Goal: Find specific page/section: Find specific page/section

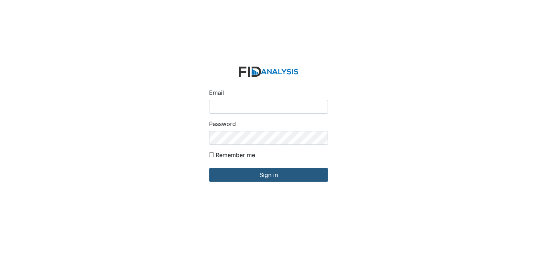
click at [233, 108] on input "Email" at bounding box center [268, 107] width 119 height 14
type input "[EMAIL_ADDRESS][DOMAIN_NAME]"
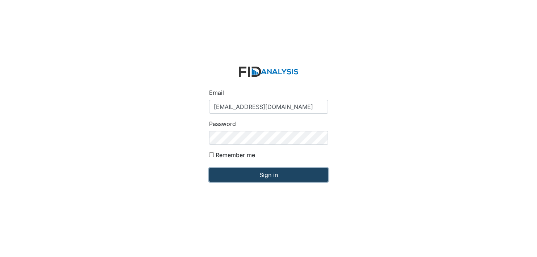
click at [267, 174] on input "Sign in" at bounding box center [268, 175] width 119 height 14
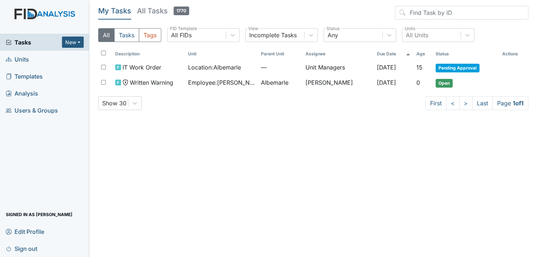
click at [28, 59] on span "Units" at bounding box center [17, 59] width 23 height 11
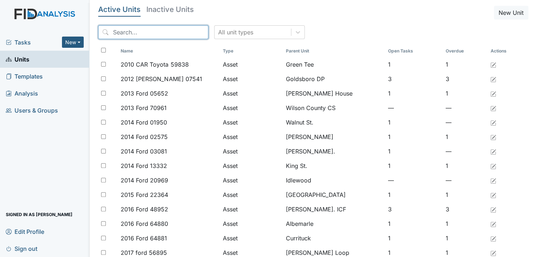
click at [129, 33] on input "search" at bounding box center [153, 32] width 110 height 14
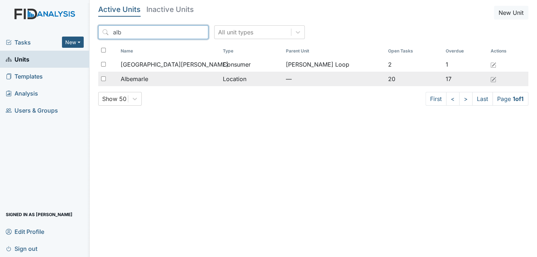
type input "alb"
click at [148, 78] on span "Albemarle" at bounding box center [135, 79] width 28 height 9
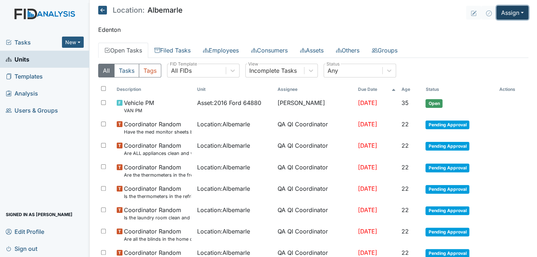
click at [511, 8] on button "Assign" at bounding box center [512, 13] width 32 height 14
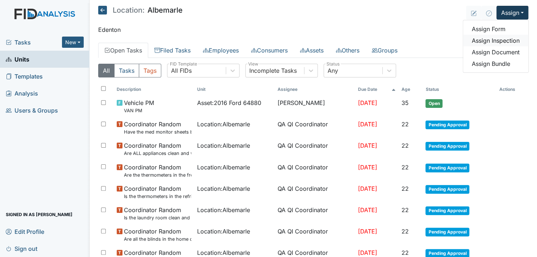
click at [510, 39] on link "Assign Inspection" at bounding box center [495, 41] width 65 height 12
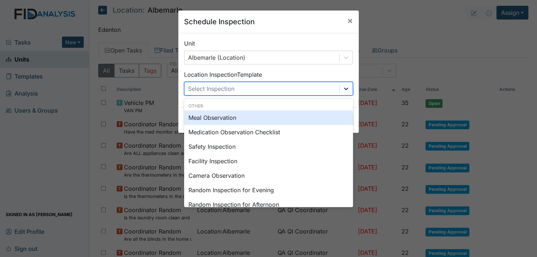
click at [342, 86] on icon at bounding box center [345, 88] width 7 height 7
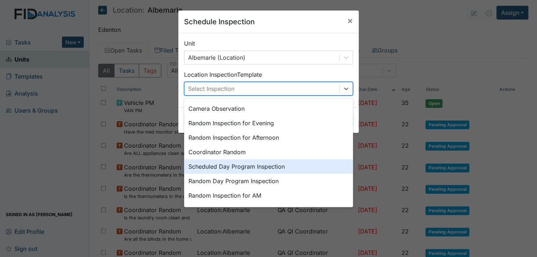
scroll to position [88, 0]
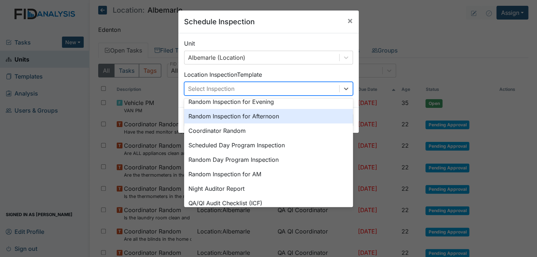
click at [267, 115] on div "Random Inspection for Afternoon" at bounding box center [268, 116] width 169 height 14
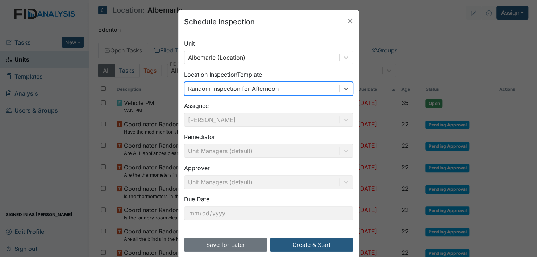
scroll to position [10, 0]
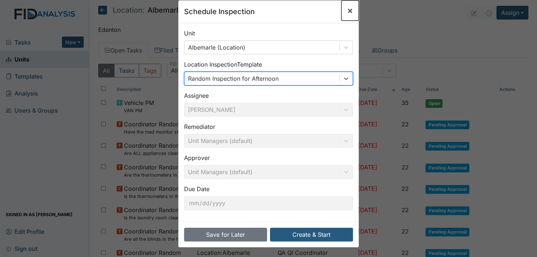
click at [350, 9] on span "×" at bounding box center [350, 10] width 6 height 11
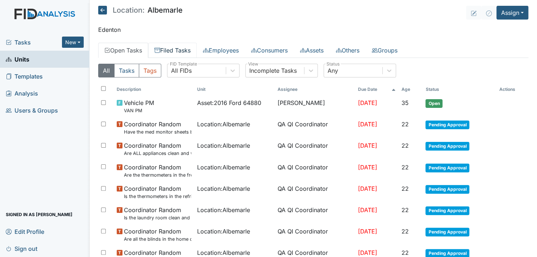
click at [173, 49] on link "Filed Tasks" at bounding box center [172, 50] width 49 height 15
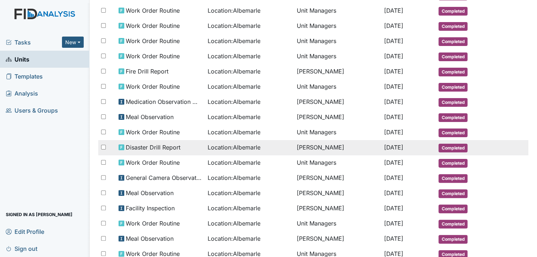
scroll to position [290, 0]
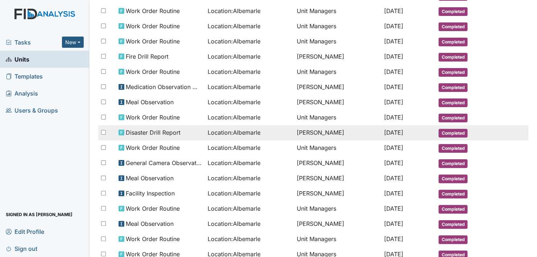
click at [448, 129] on span "Completed" at bounding box center [452, 133] width 29 height 9
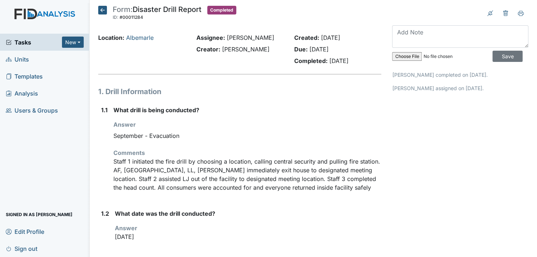
click at [204, 160] on p "Staff 1 initiated the fire drill by choosing a location, calling central securi…" at bounding box center [247, 174] width 268 height 35
click at [205, 159] on p "Staff 1 initiated the fire drill by choosing a location, calling central securi…" at bounding box center [247, 174] width 268 height 35
click at [315, 107] on strong "What drill is being conducted?" at bounding box center [247, 110] width 268 height 9
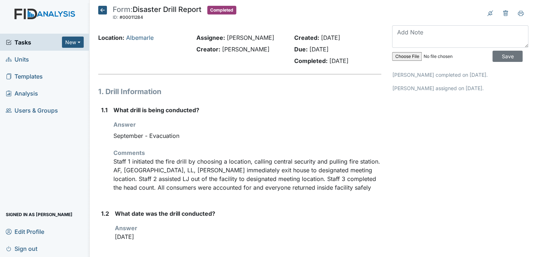
click at [104, 11] on icon at bounding box center [102, 10] width 9 height 9
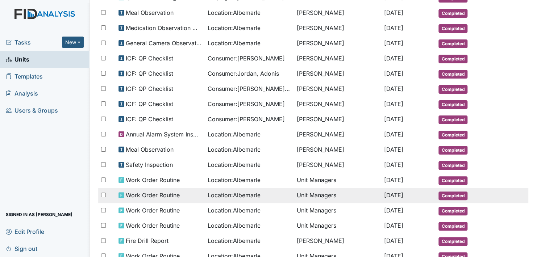
scroll to position [109, 0]
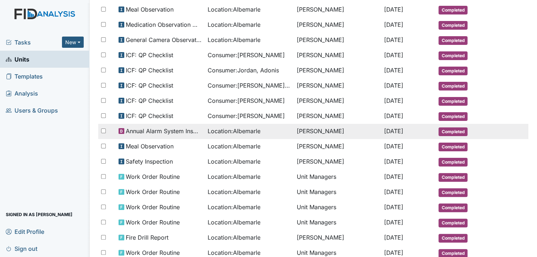
click at [444, 128] on span "Completed" at bounding box center [452, 132] width 29 height 9
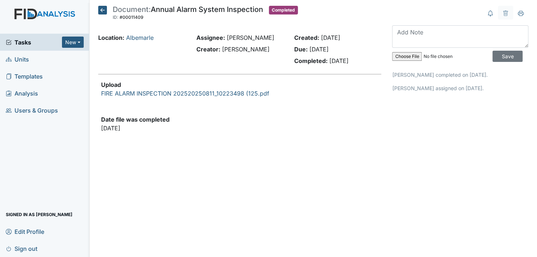
click at [105, 11] on icon at bounding box center [102, 10] width 9 height 9
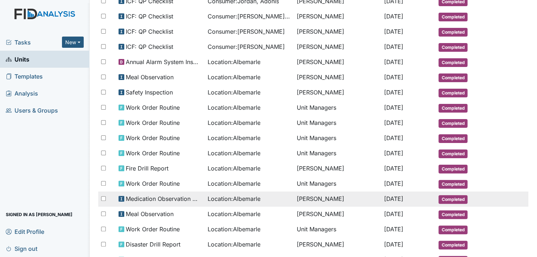
scroll to position [181, 0]
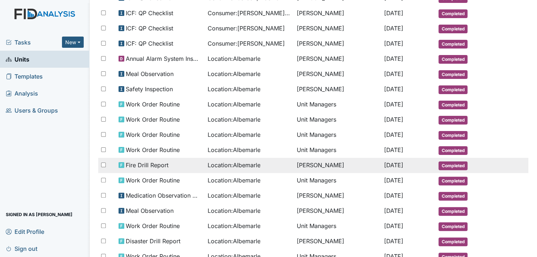
click at [450, 158] on td "Completed" at bounding box center [464, 165] width 57 height 15
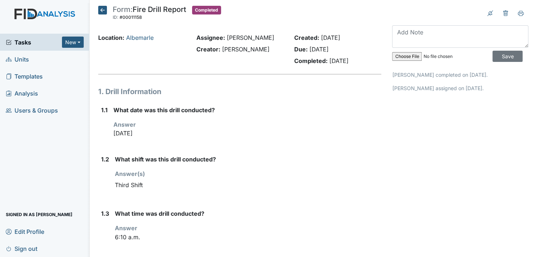
click at [100, 11] on icon at bounding box center [102, 10] width 9 height 9
